Goal: Task Accomplishment & Management: Use online tool/utility

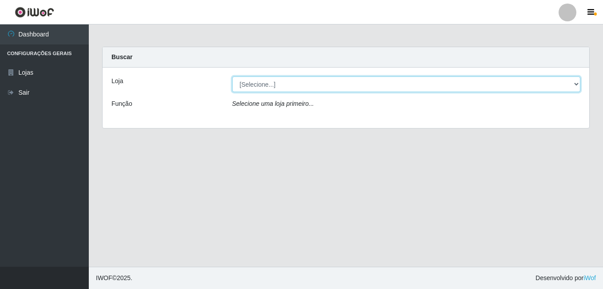
click at [309, 86] on select "[Selecione...] Ajubá Mercado" at bounding box center [406, 84] width 349 height 16
select select "402"
click at [232, 76] on select "[Selecione...] Ajubá Mercado" at bounding box center [406, 84] width 349 height 16
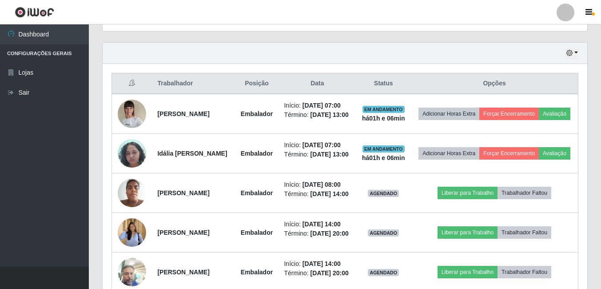
scroll to position [311, 0]
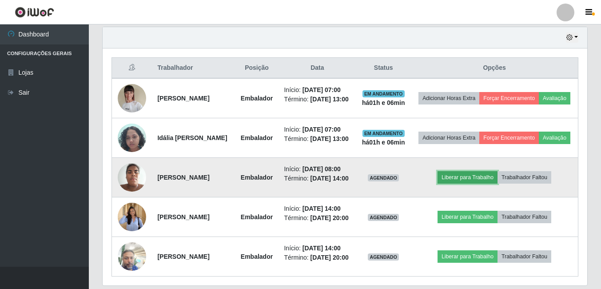
click at [462, 183] on button "Liberar para Trabalho" at bounding box center [467, 177] width 60 height 12
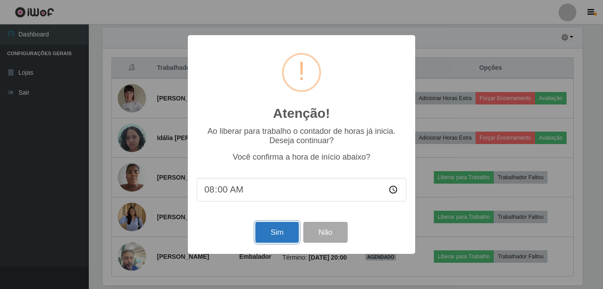
click at [266, 229] on button "Sim" at bounding box center [276, 232] width 43 height 21
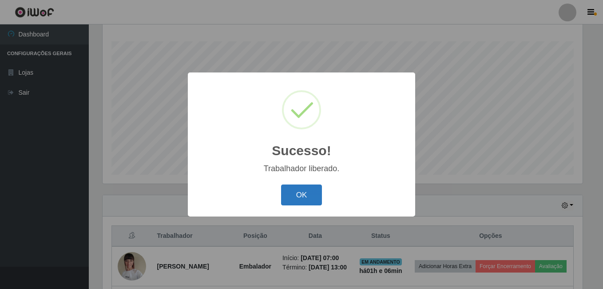
click at [286, 189] on button "OK" at bounding box center [301, 194] width 41 height 21
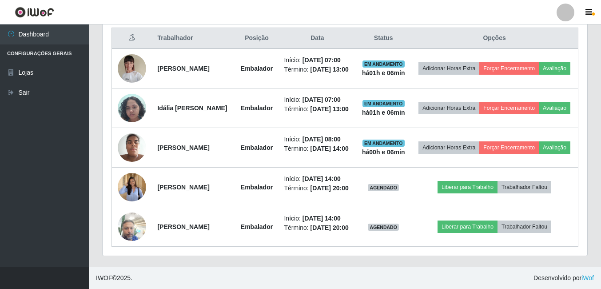
scroll to position [365, 0]
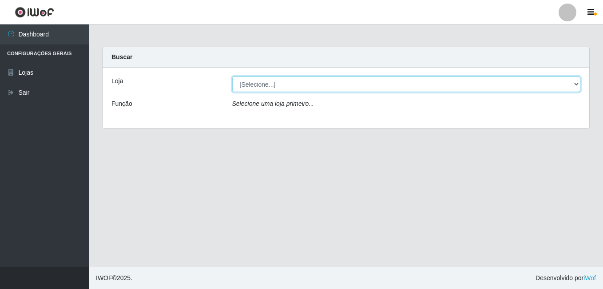
click at [301, 86] on select "[Selecione...] Ajubá Mercado" at bounding box center [406, 84] width 349 height 16
select select "402"
click at [232, 76] on select "[Selecione...] Ajubá Mercado" at bounding box center [406, 84] width 349 height 16
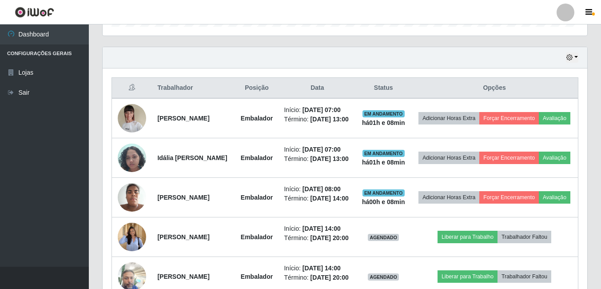
scroll to position [311, 0]
